Goal: Information Seeking & Learning: Learn about a topic

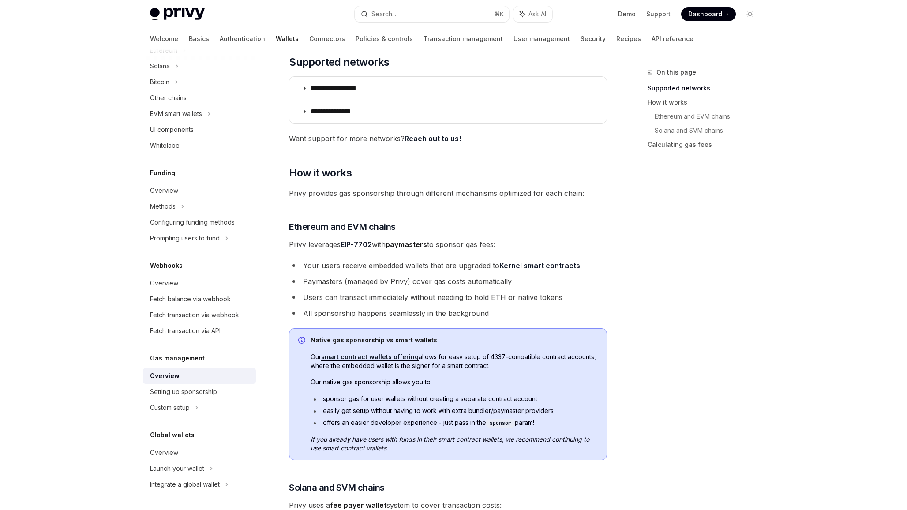
scroll to position [160, 0]
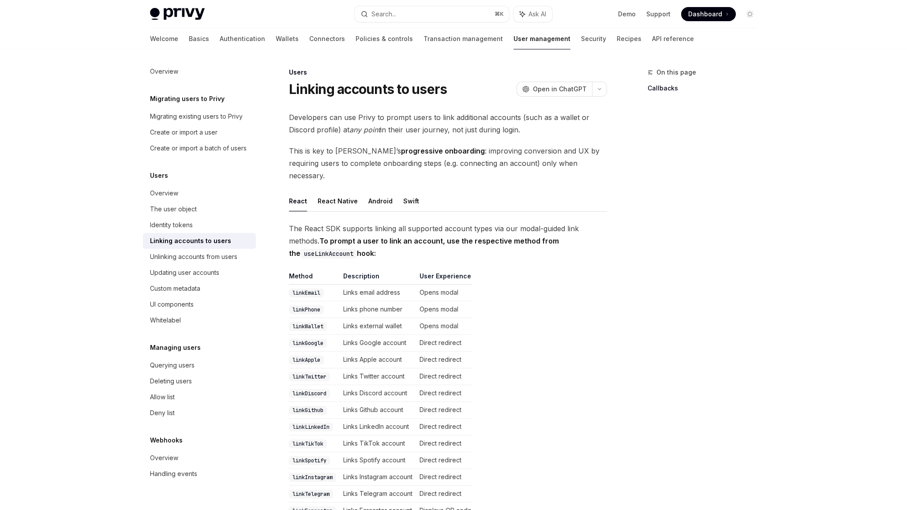
scroll to position [885, 0]
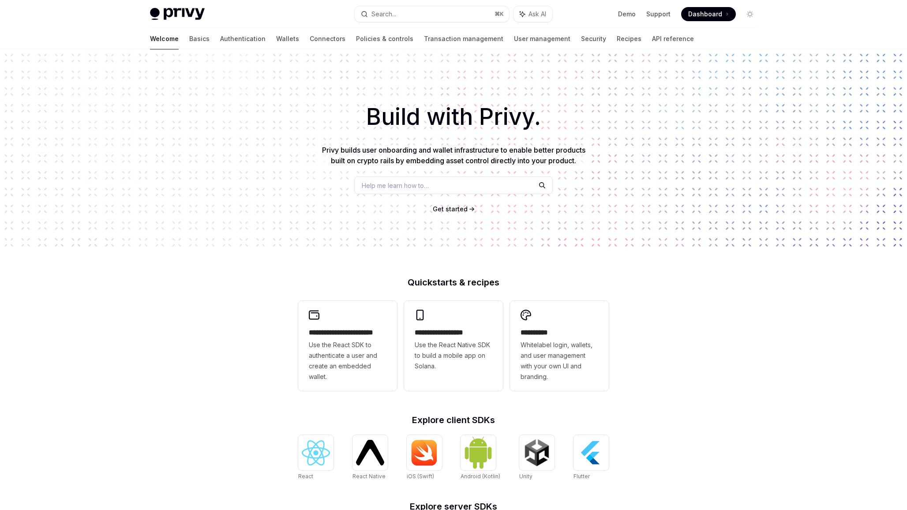
click at [689, 11] on span at bounding box center [708, 14] width 55 height 14
